Goal: Task Accomplishment & Management: Complete application form

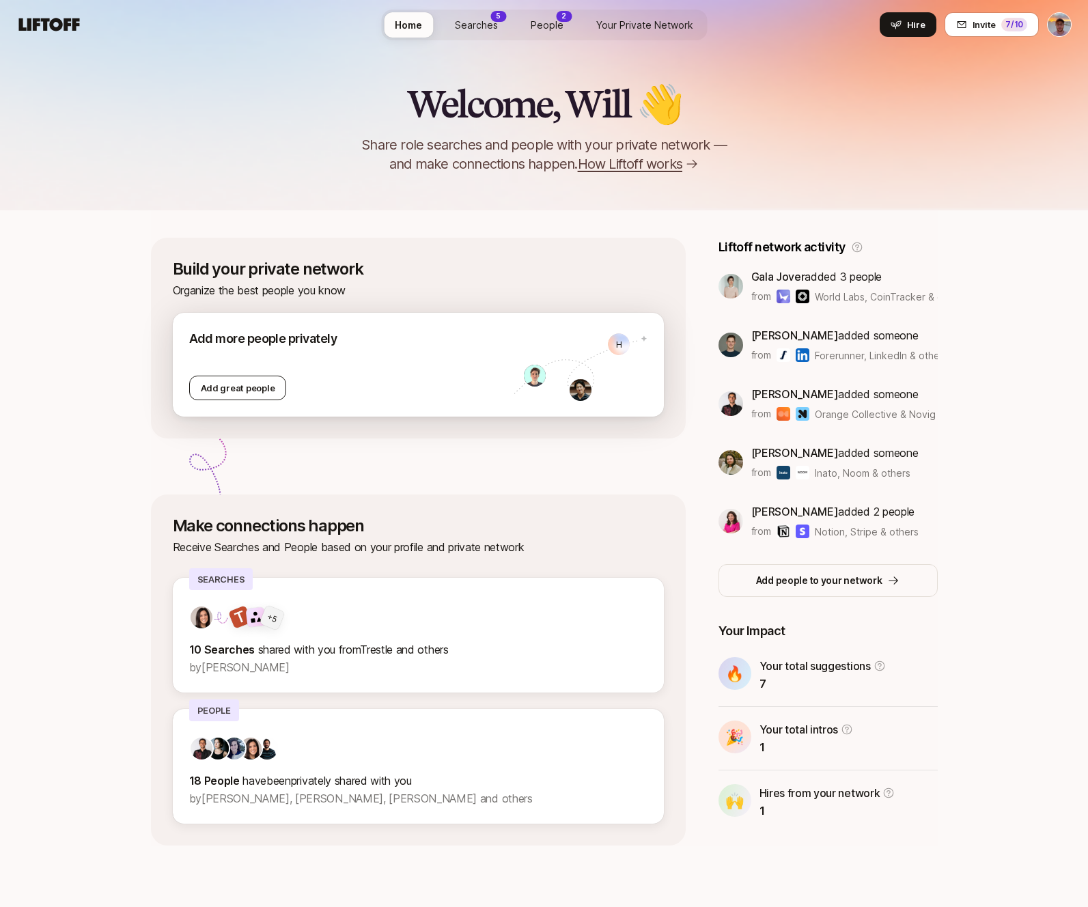
click at [231, 385] on div "Add great people" at bounding box center [238, 388] width 98 height 25
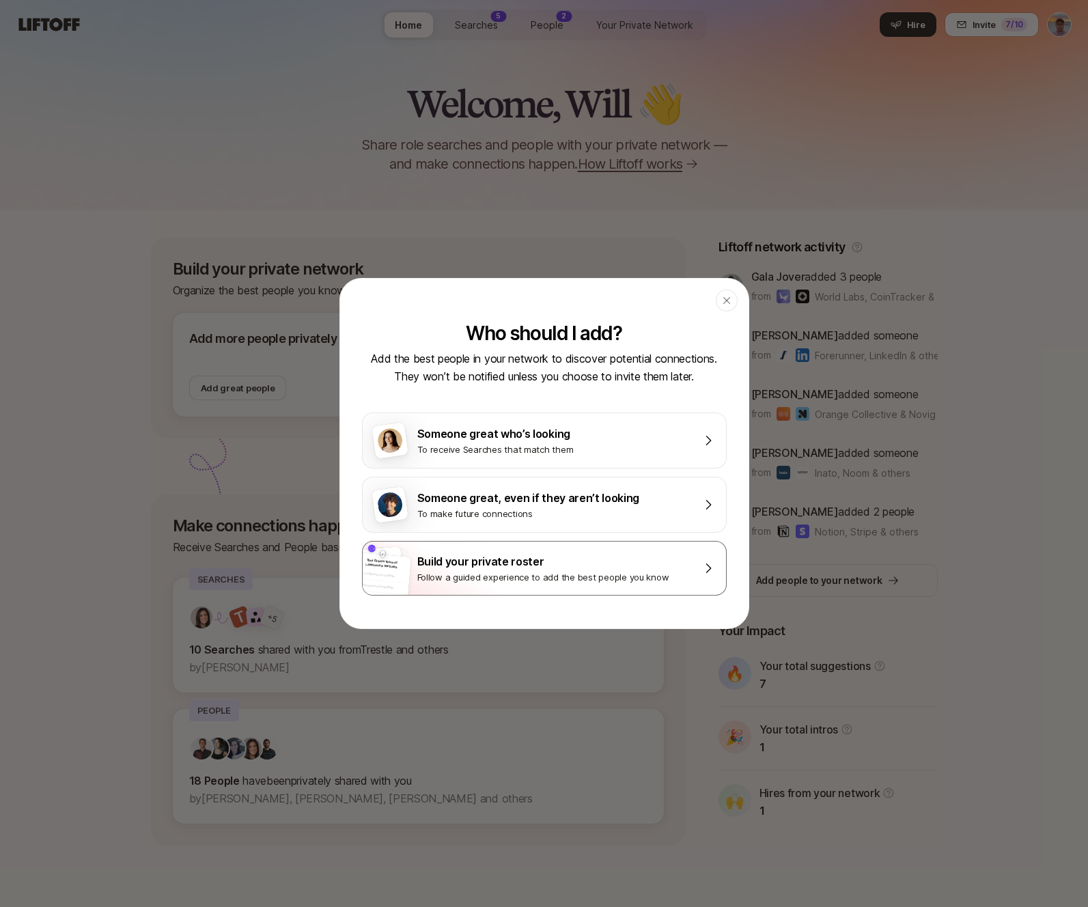
click at [620, 578] on div "Follow a guided experience to add the best people you know" at bounding box center [553, 578] width 273 height 14
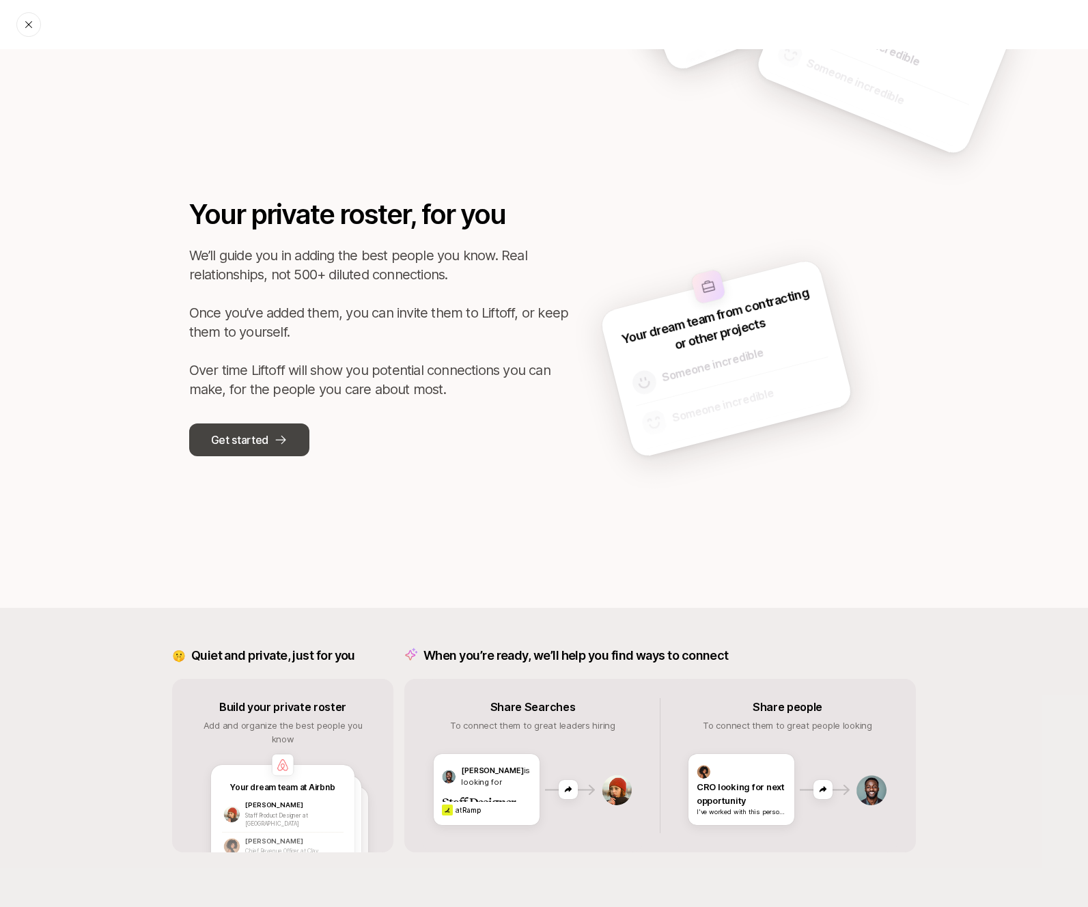
click at [213, 439] on p "Get started" at bounding box center [239, 440] width 57 height 18
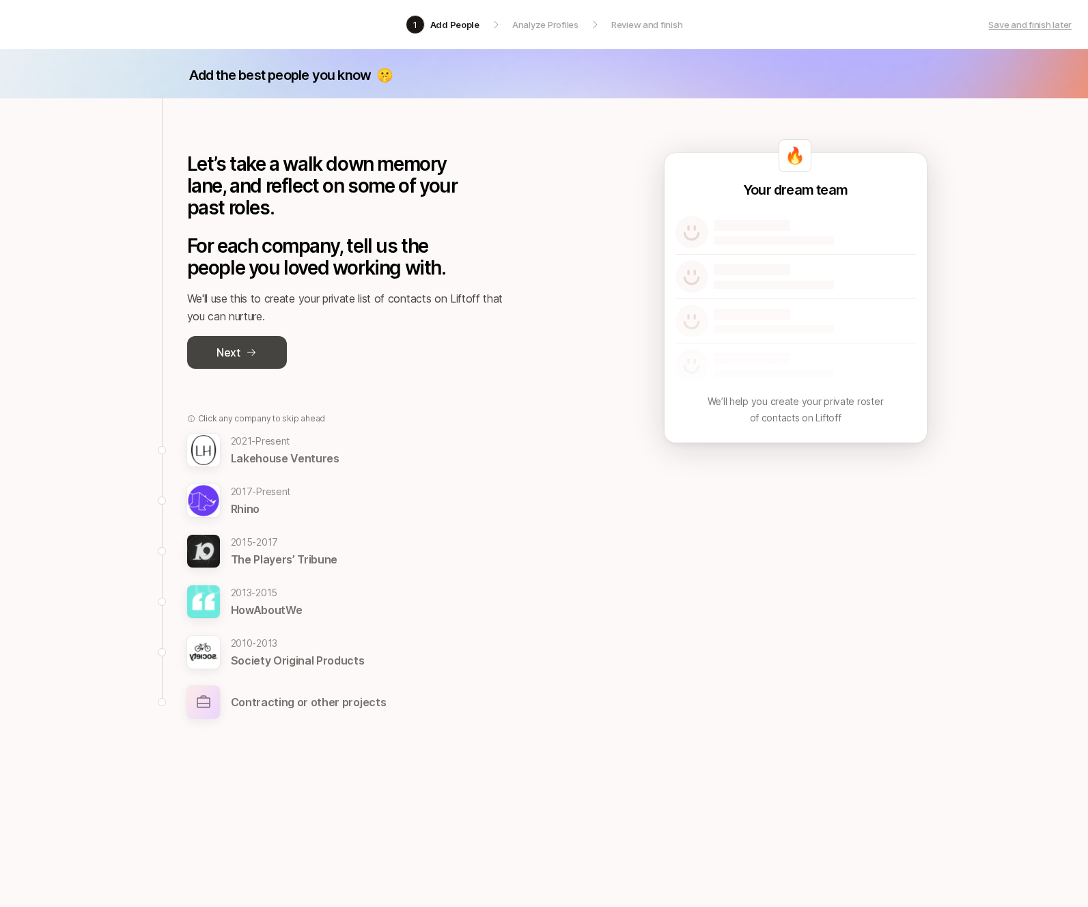
click at [245, 345] on button "Next" at bounding box center [237, 352] width 100 height 33
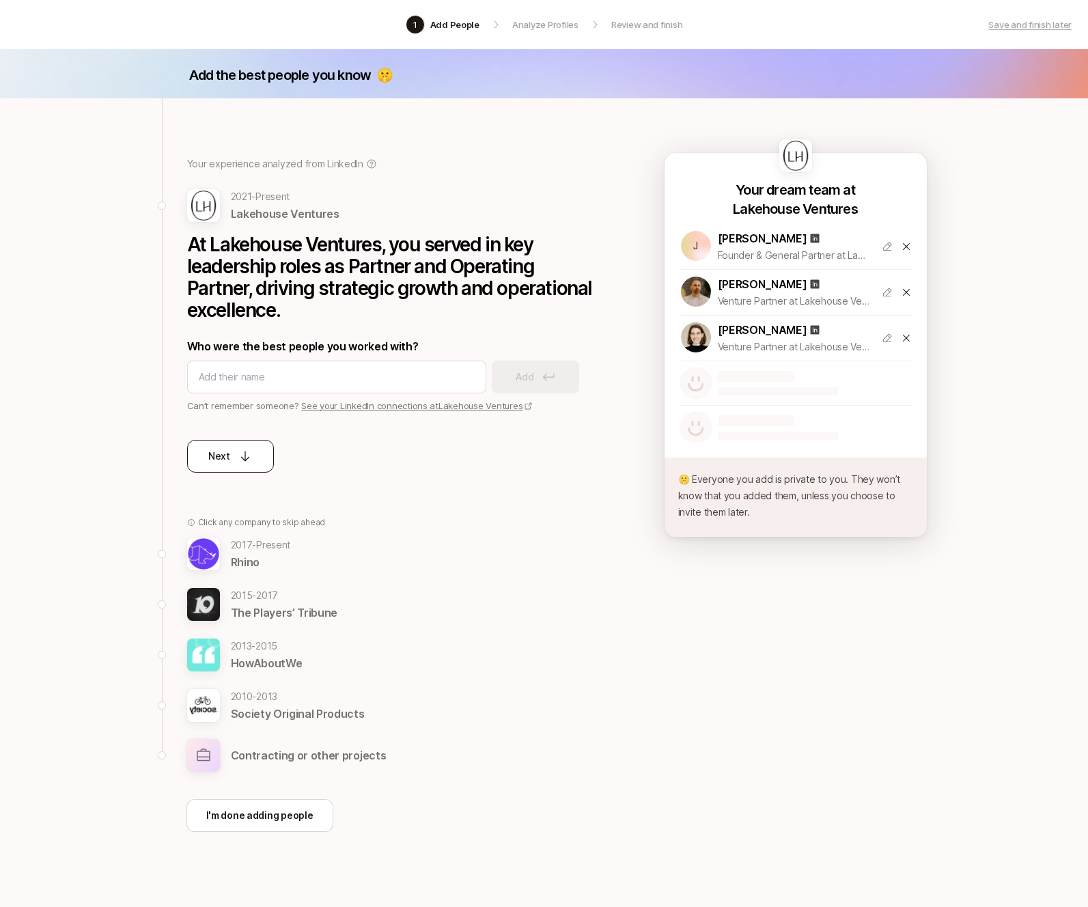
click at [255, 457] on button "Next" at bounding box center [230, 456] width 87 height 33
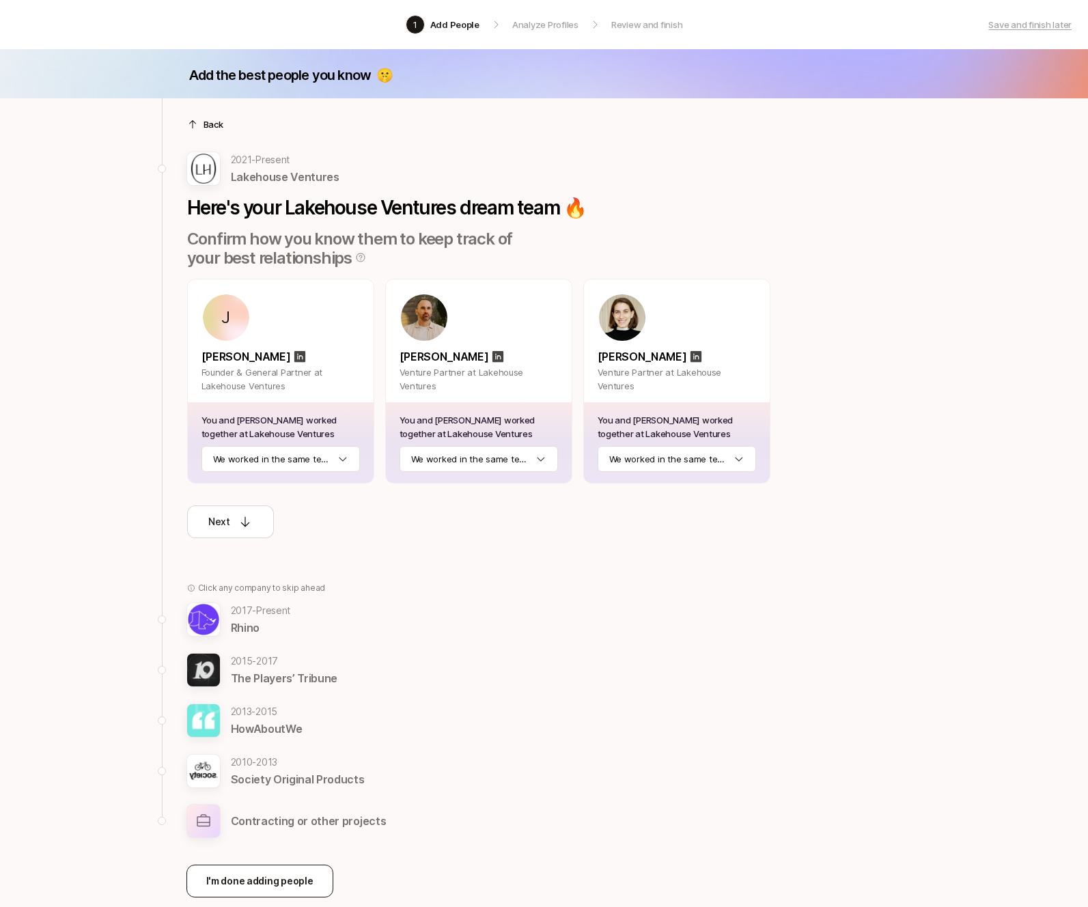
click at [284, 884] on p "I'm done adding people" at bounding box center [259, 881] width 107 height 16
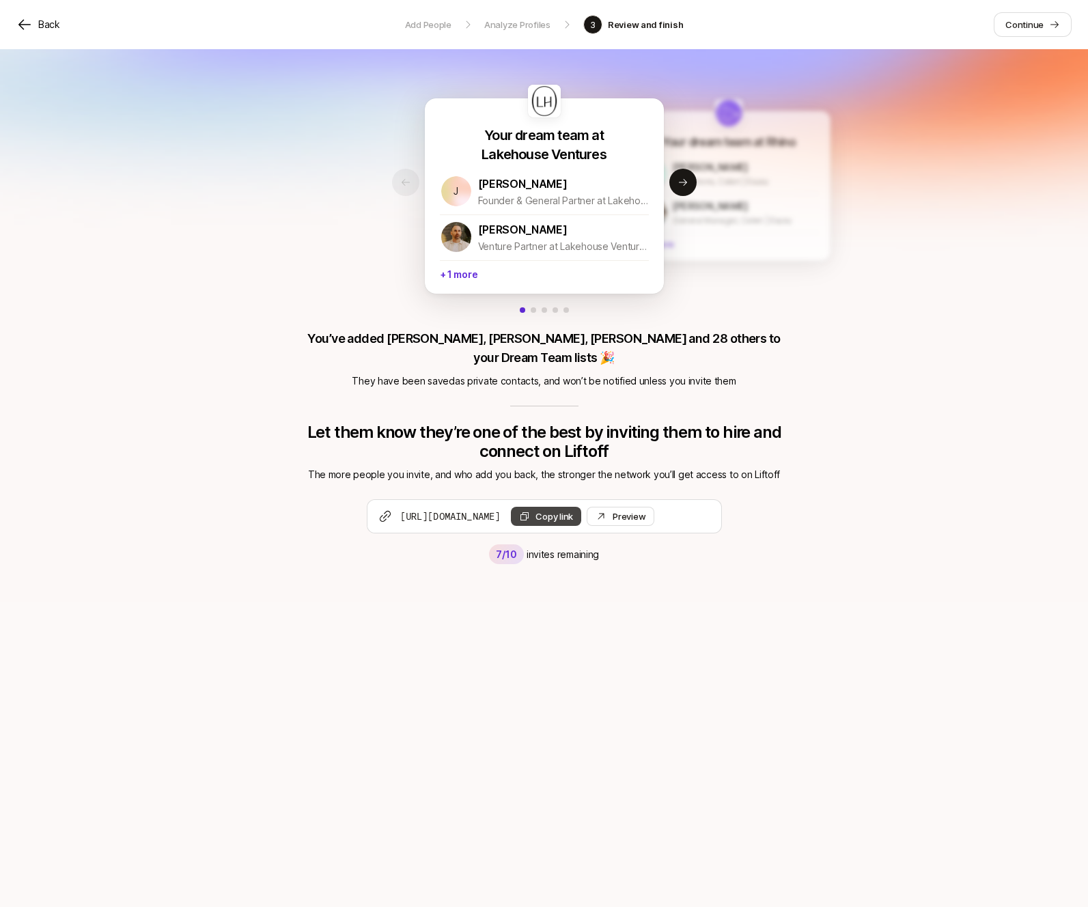
click at [581, 507] on button "Copy link" at bounding box center [546, 516] width 70 height 19
click at [693, 185] on button "Next slide" at bounding box center [683, 182] width 27 height 27
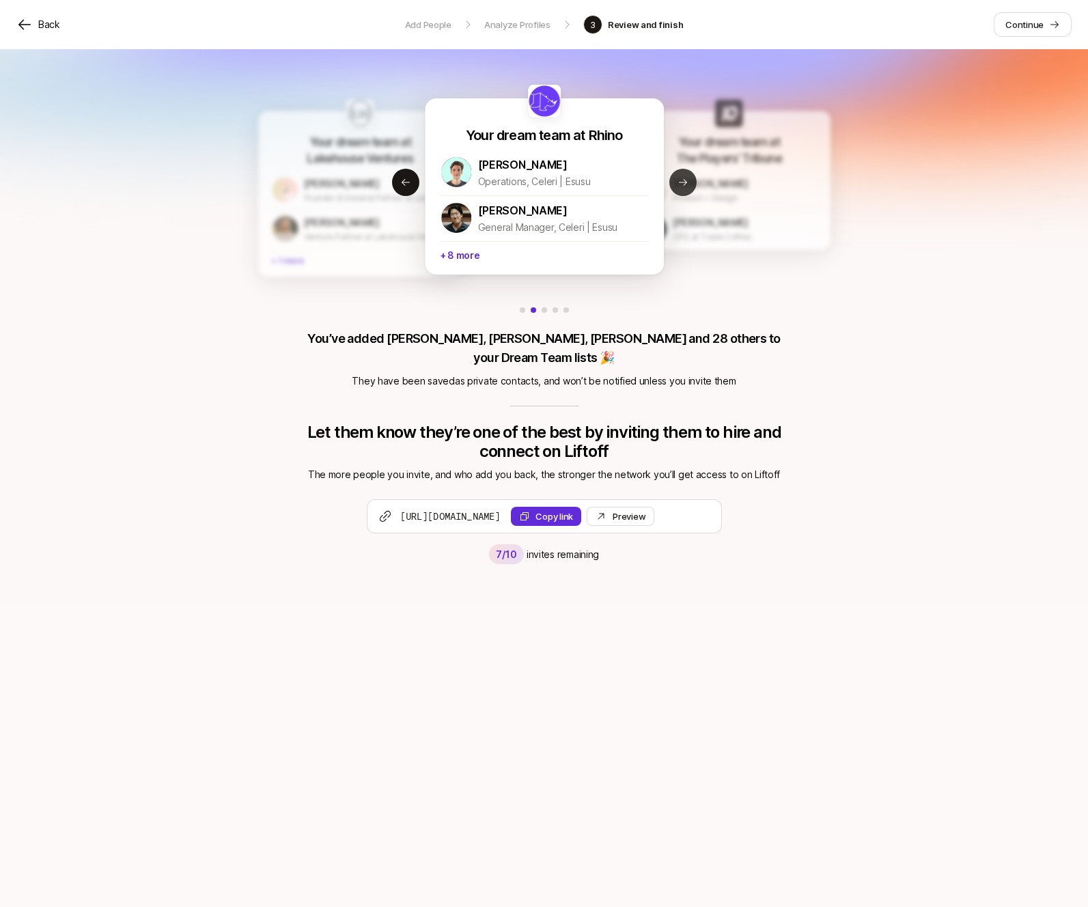
click at [687, 189] on button "Next slide" at bounding box center [683, 182] width 27 height 27
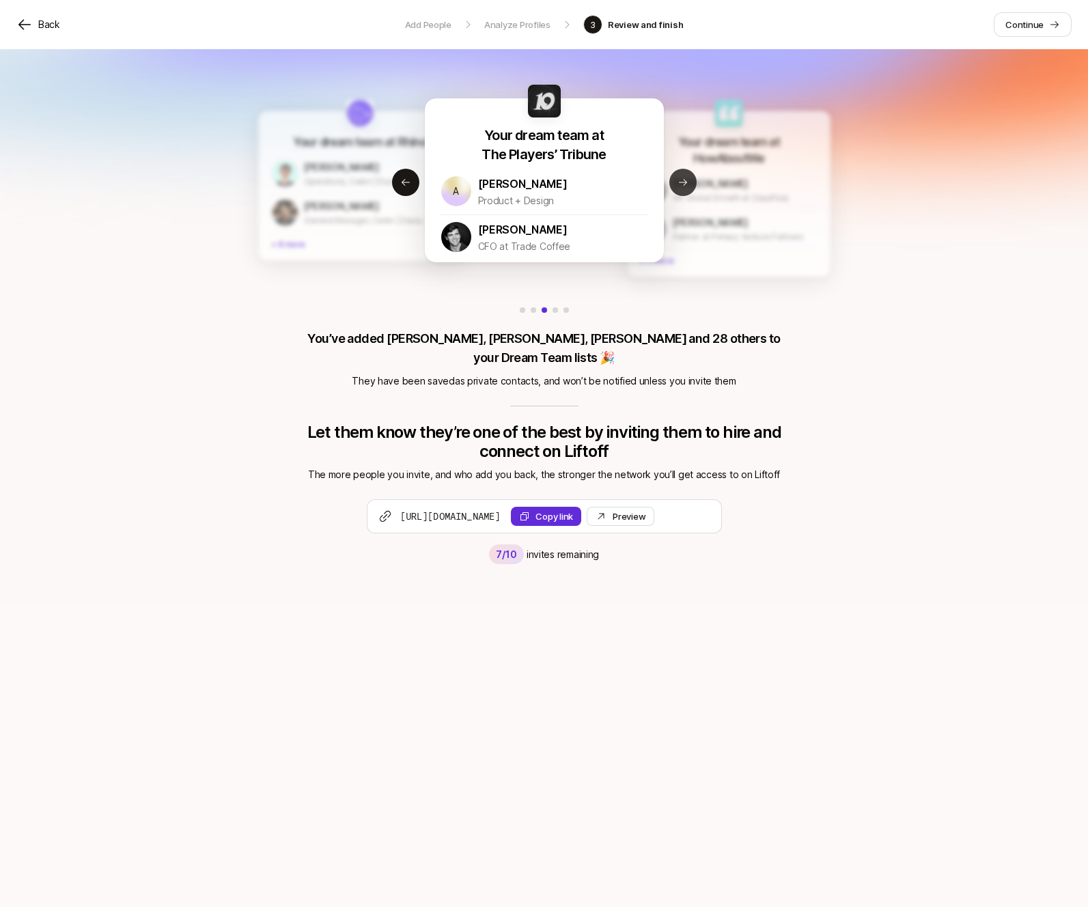
click at [687, 189] on button "Next slide" at bounding box center [683, 182] width 27 height 27
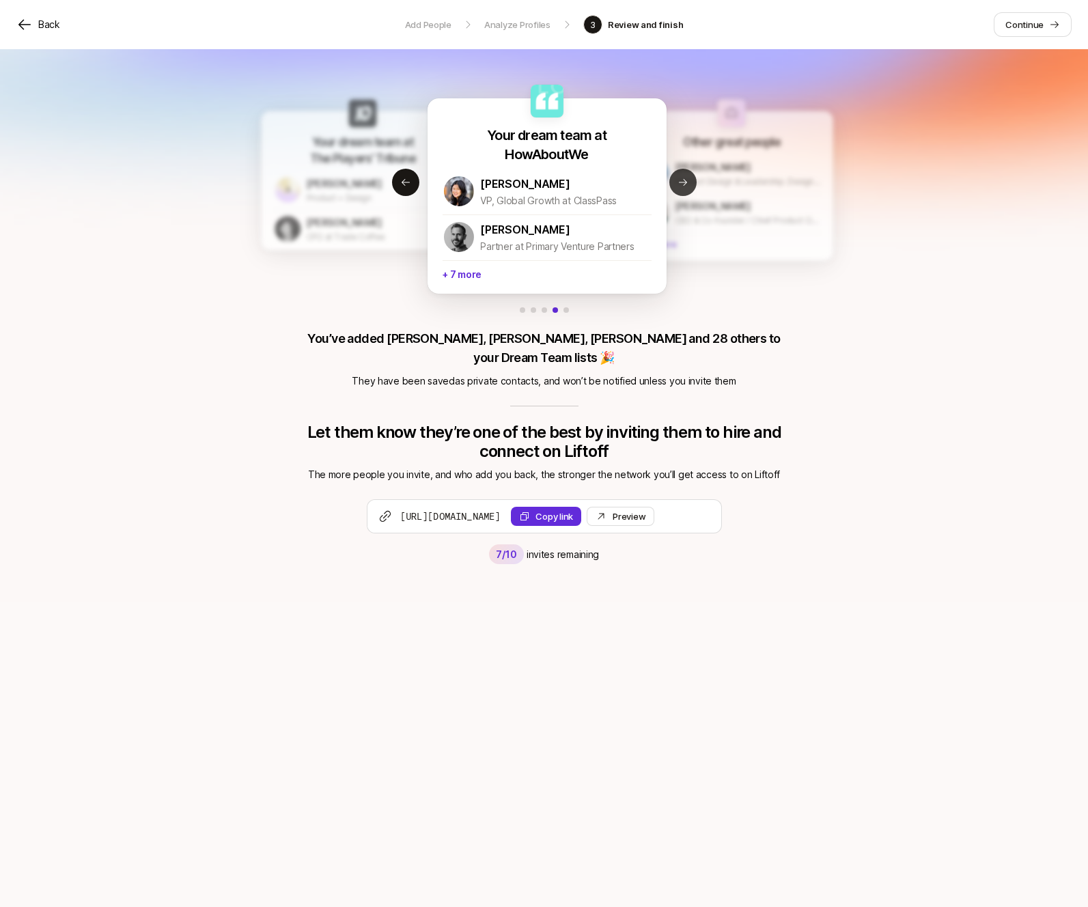
click at [687, 189] on button "Next slide" at bounding box center [683, 182] width 27 height 27
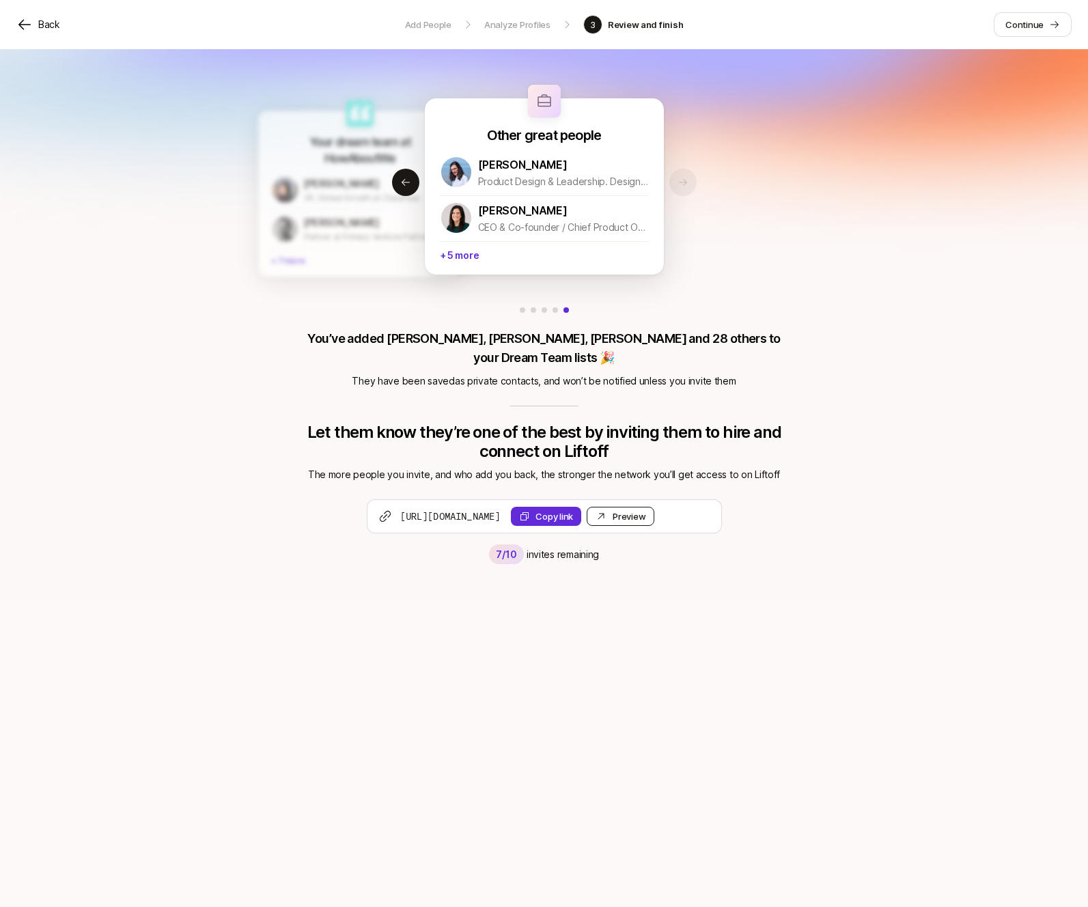
click at [646, 510] on div "Preview Invite" at bounding box center [629, 517] width 33 height 14
click at [24, 26] on icon at bounding box center [24, 24] width 16 height 16
